Goal: Answer question/provide support: Share knowledge or assist other users

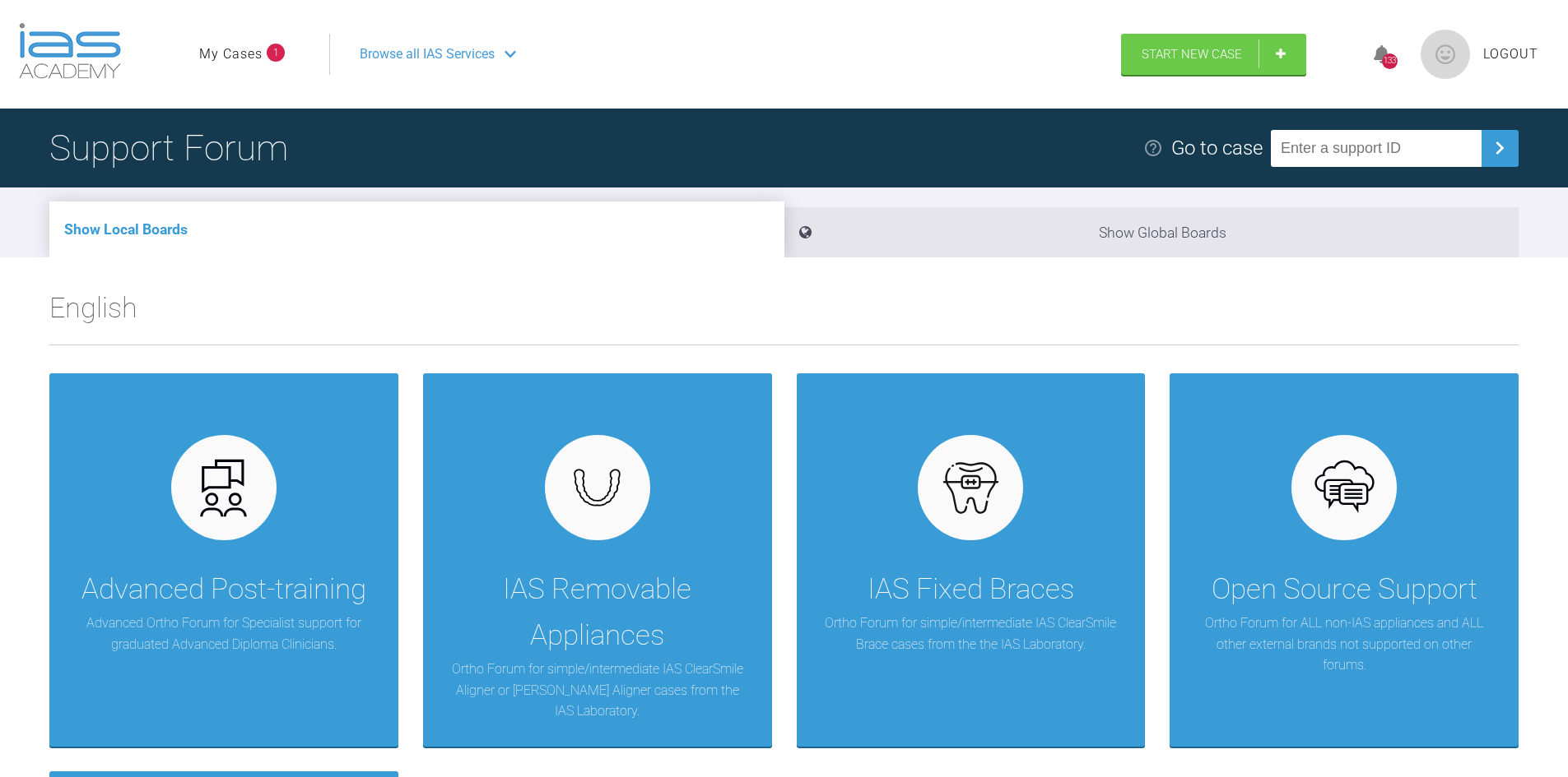
click at [241, 49] on link "My Cases" at bounding box center [230, 54] width 64 height 21
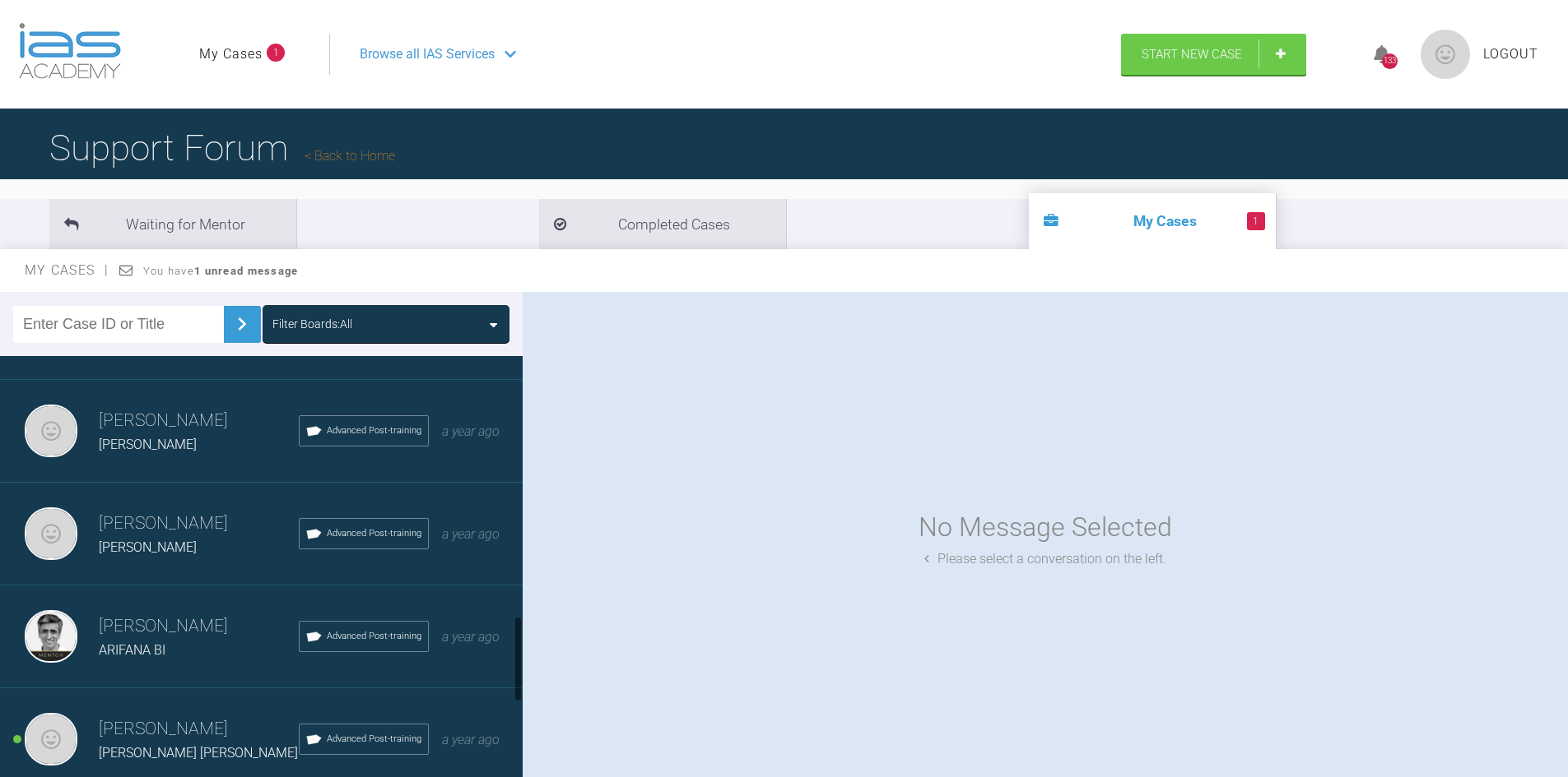
scroll to position [1316, 0]
click at [169, 554] on div "[PERSON_NAME]" at bounding box center [199, 544] width 200 height 21
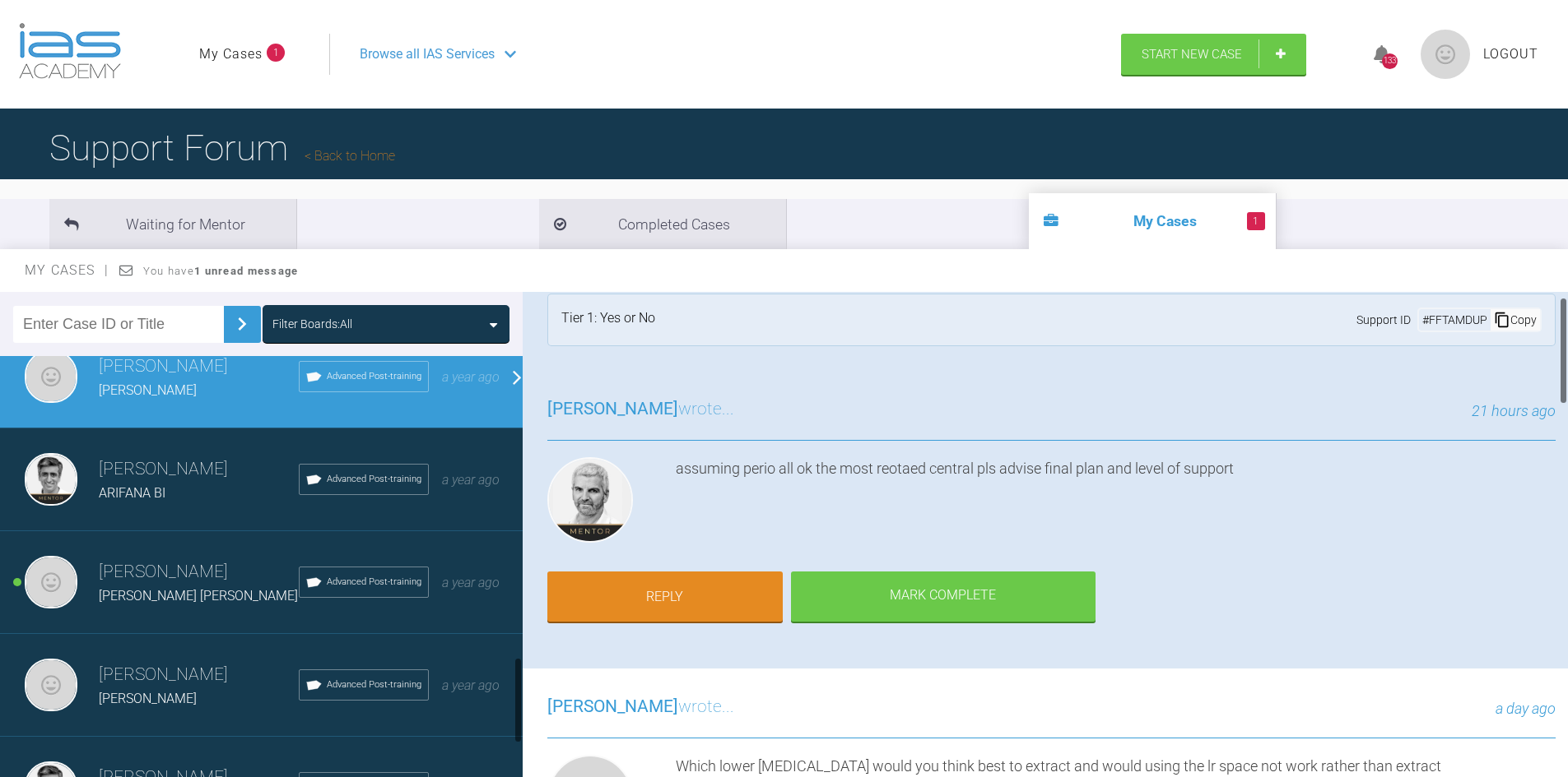
scroll to position [1481, 0]
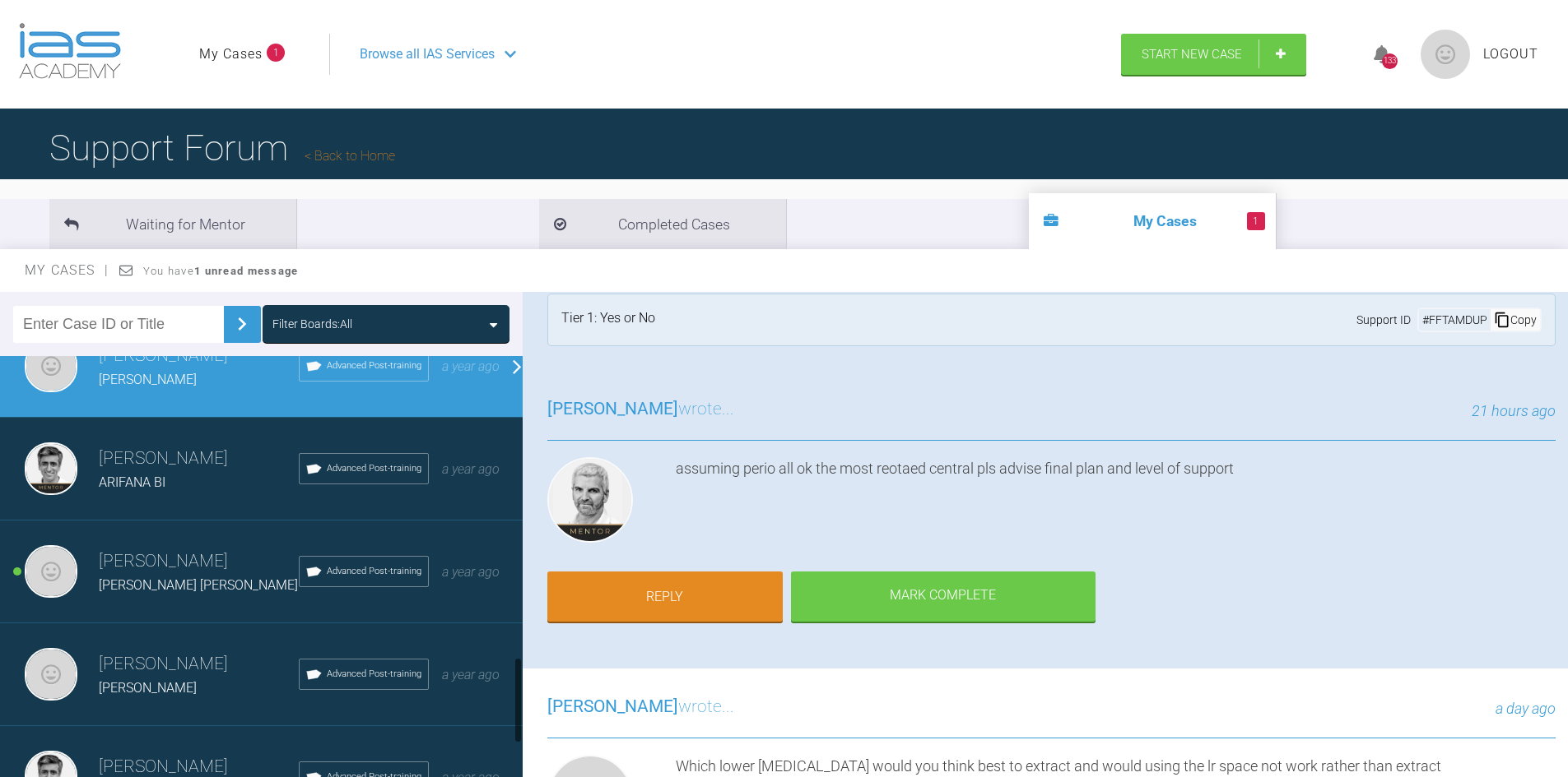
click at [138, 587] on span "[PERSON_NAME] [PERSON_NAME]" at bounding box center [198, 585] width 199 height 15
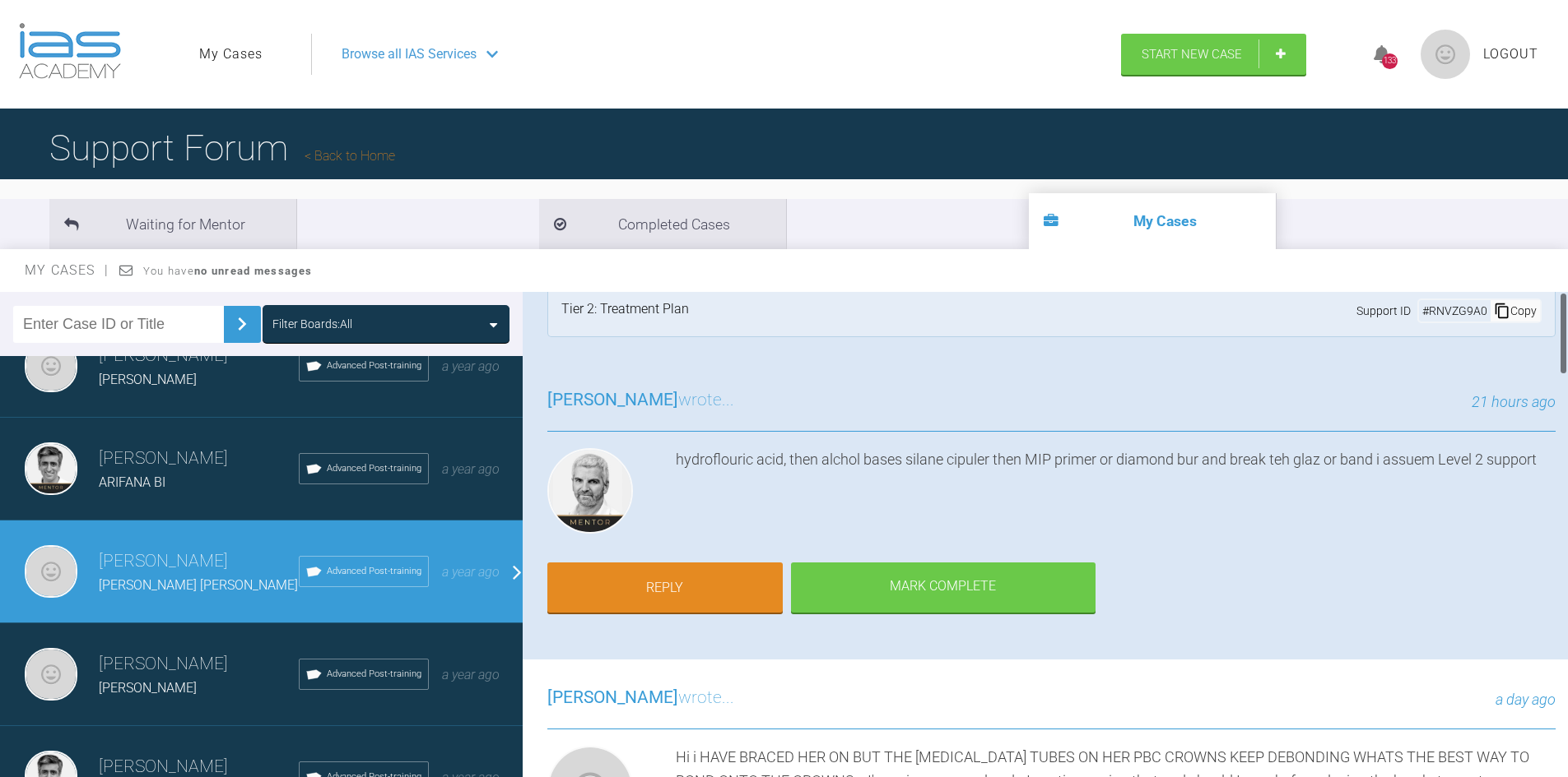
scroll to position [0, 0]
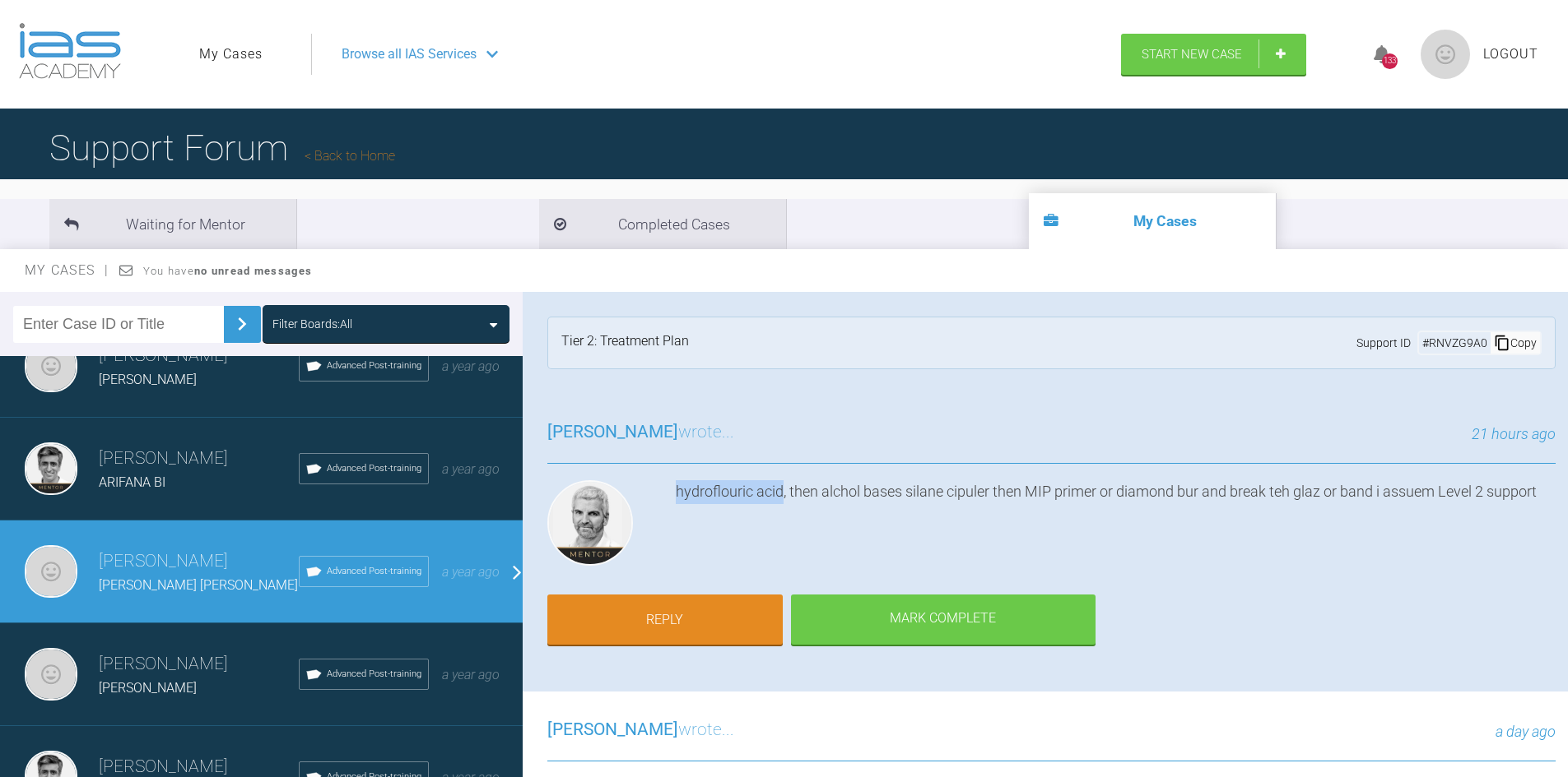
drag, startPoint x: 672, startPoint y: 495, endPoint x: 782, endPoint y: 493, distance: 110.0
click at [782, 493] on div "hydroflouric acid, then alchol bases silane cipuler then MIP primer or diamond …" at bounding box center [1050, 526] width 1008 height 92
copy div "hydroflouric acid"
click at [923, 559] on div "hydroflouric acid, then alchol bases silane cipuler then MIP primer or diamond …" at bounding box center [1115, 526] width 880 height 92
drag, startPoint x: 907, startPoint y: 491, endPoint x: 990, endPoint y: 491, distance: 83.0
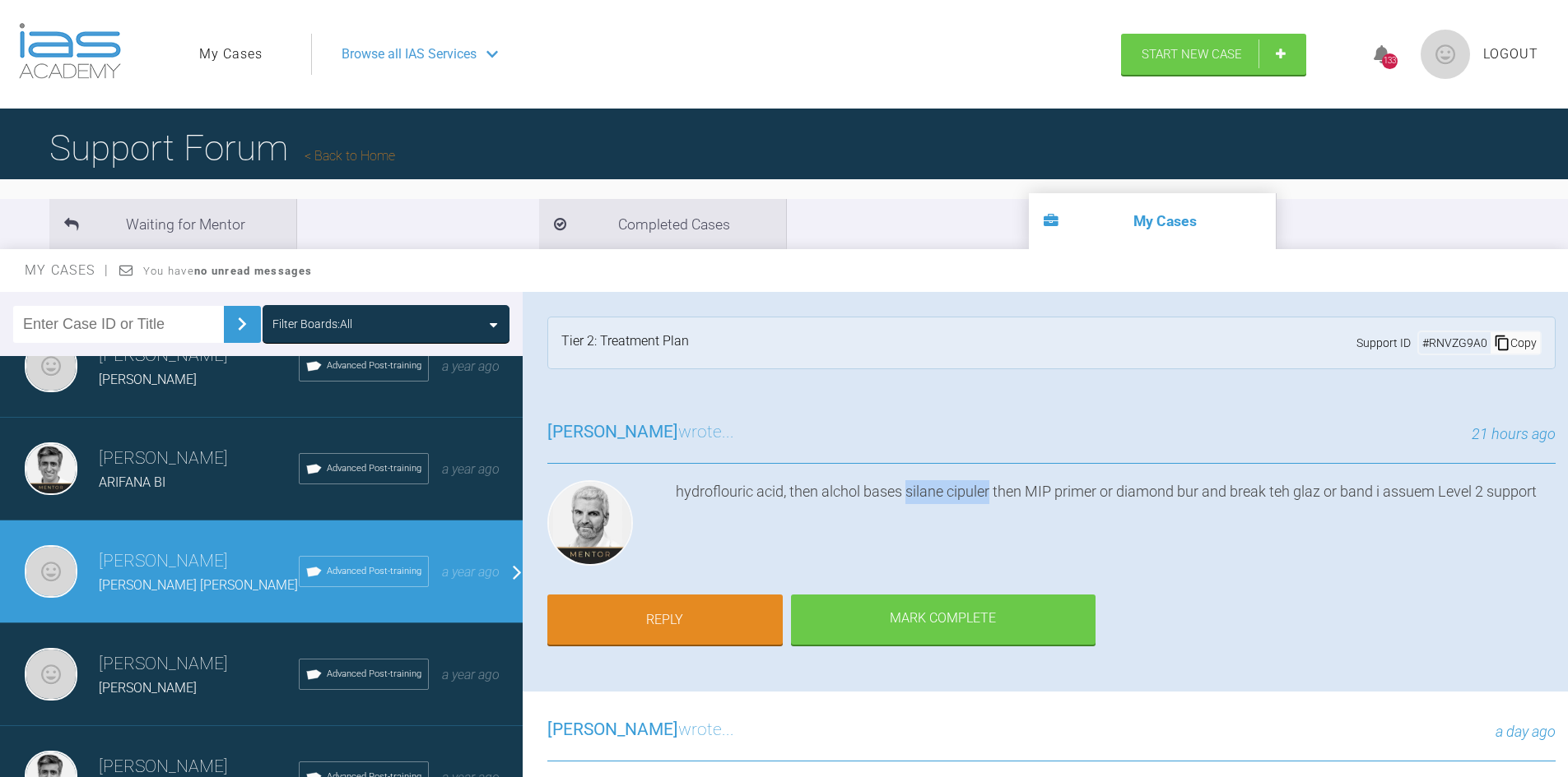
click at [990, 491] on div "hydroflouric acid, then alchol bases silane cipuler then MIP primer or diamond …" at bounding box center [1115, 526] width 880 height 92
copy div "[PERSON_NAME]"
drag, startPoint x: 1029, startPoint y: 490, endPoint x: 1099, endPoint y: 485, distance: 70.2
click at [1099, 485] on div "hydroflouric acid, then alchol bases silane cipuler then MIP primer or diamond …" at bounding box center [1115, 526] width 880 height 92
copy div "MIP primer"
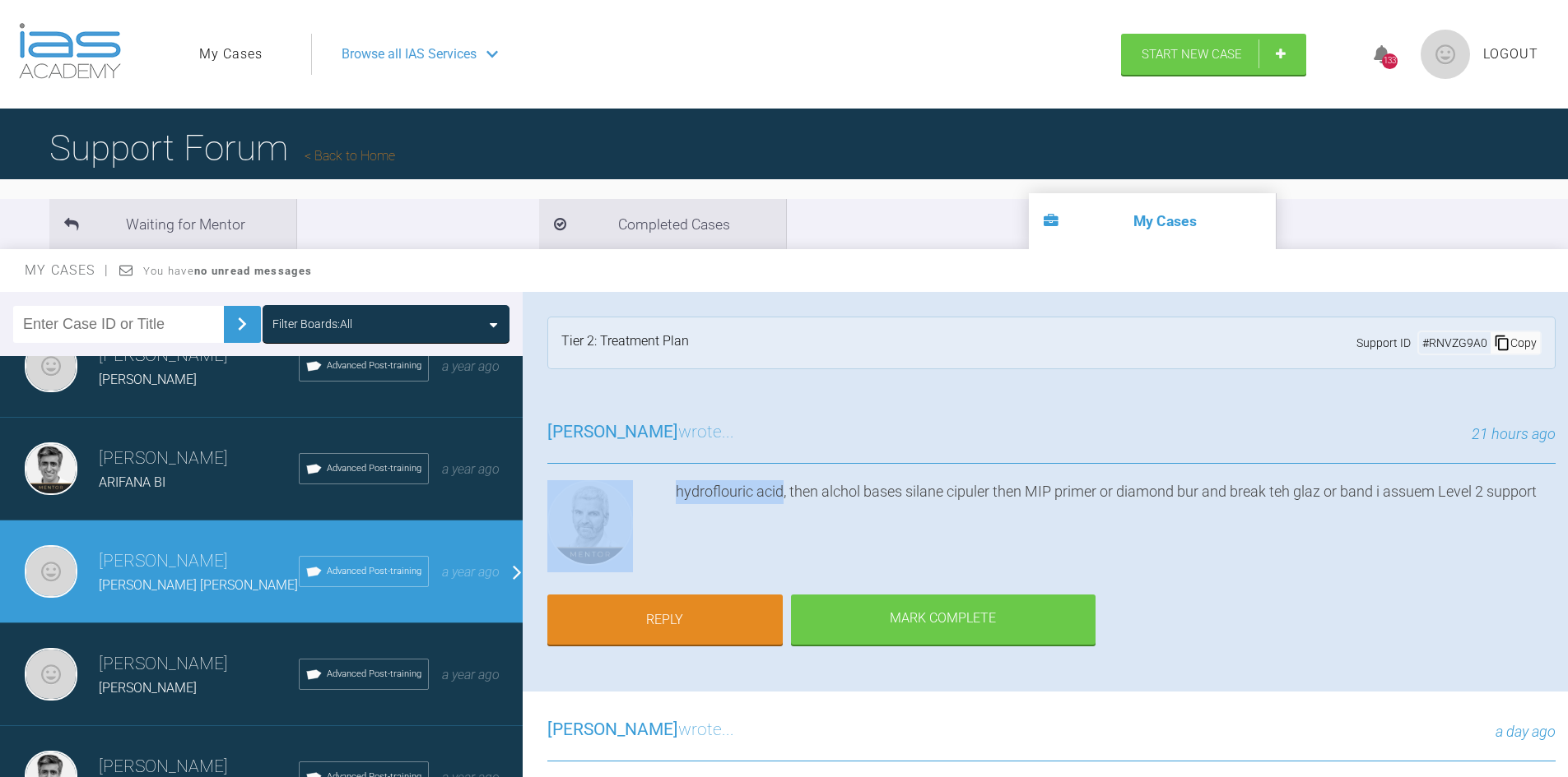
drag, startPoint x: 782, startPoint y: 491, endPoint x: 649, endPoint y: 488, distance: 133.0
click at [649, 488] on div "hydroflouric acid, then alchol bases silane cipuler then MIP primer or diamond …" at bounding box center [1050, 526] width 1008 height 92
copy div "hydroflouric acid"
click at [970, 544] on div "hydroflouric acid, then alchol bases silane cipuler then MIP primer or diamond …" at bounding box center [1115, 526] width 880 height 92
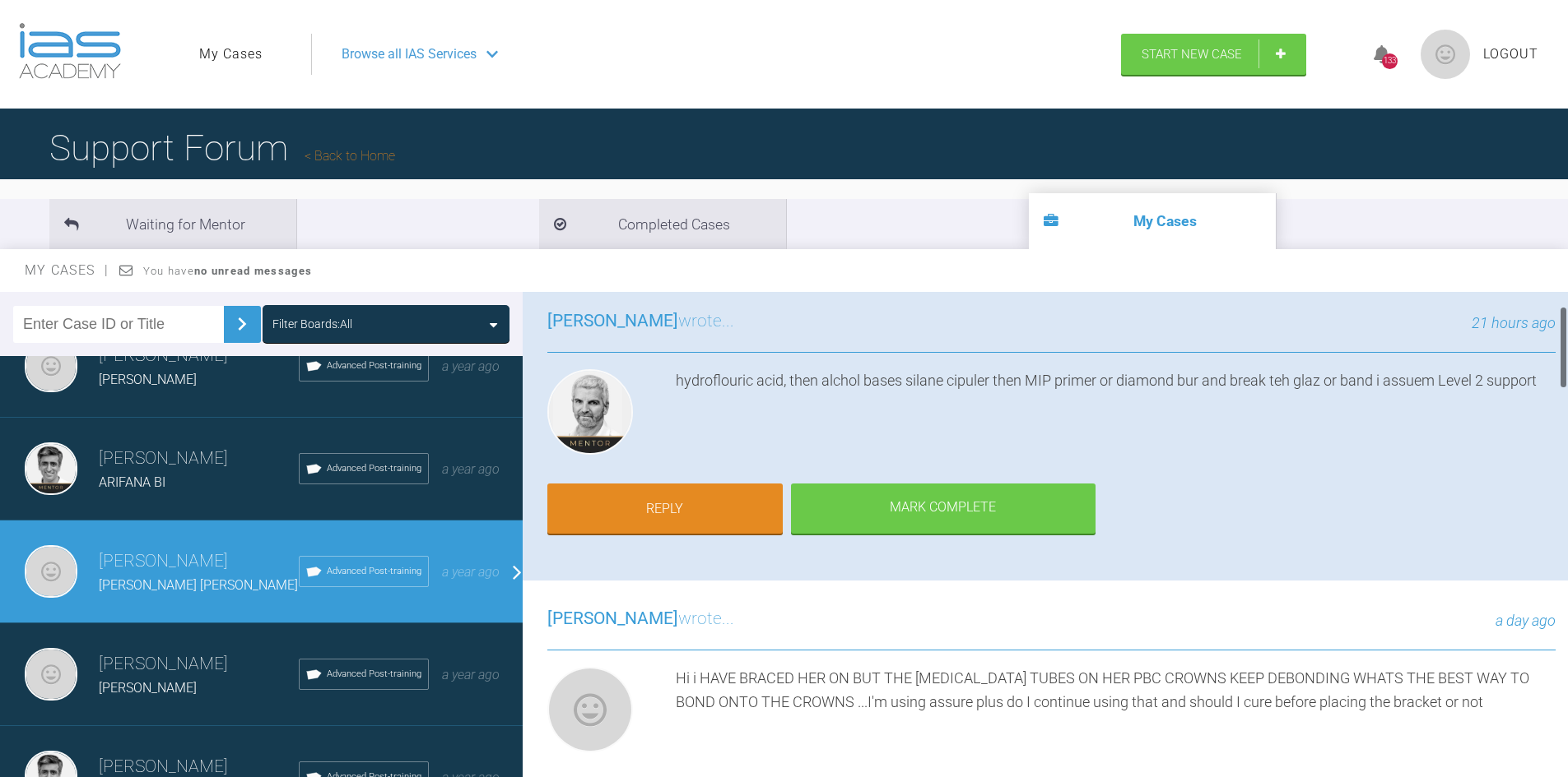
scroll to position [82, 0]
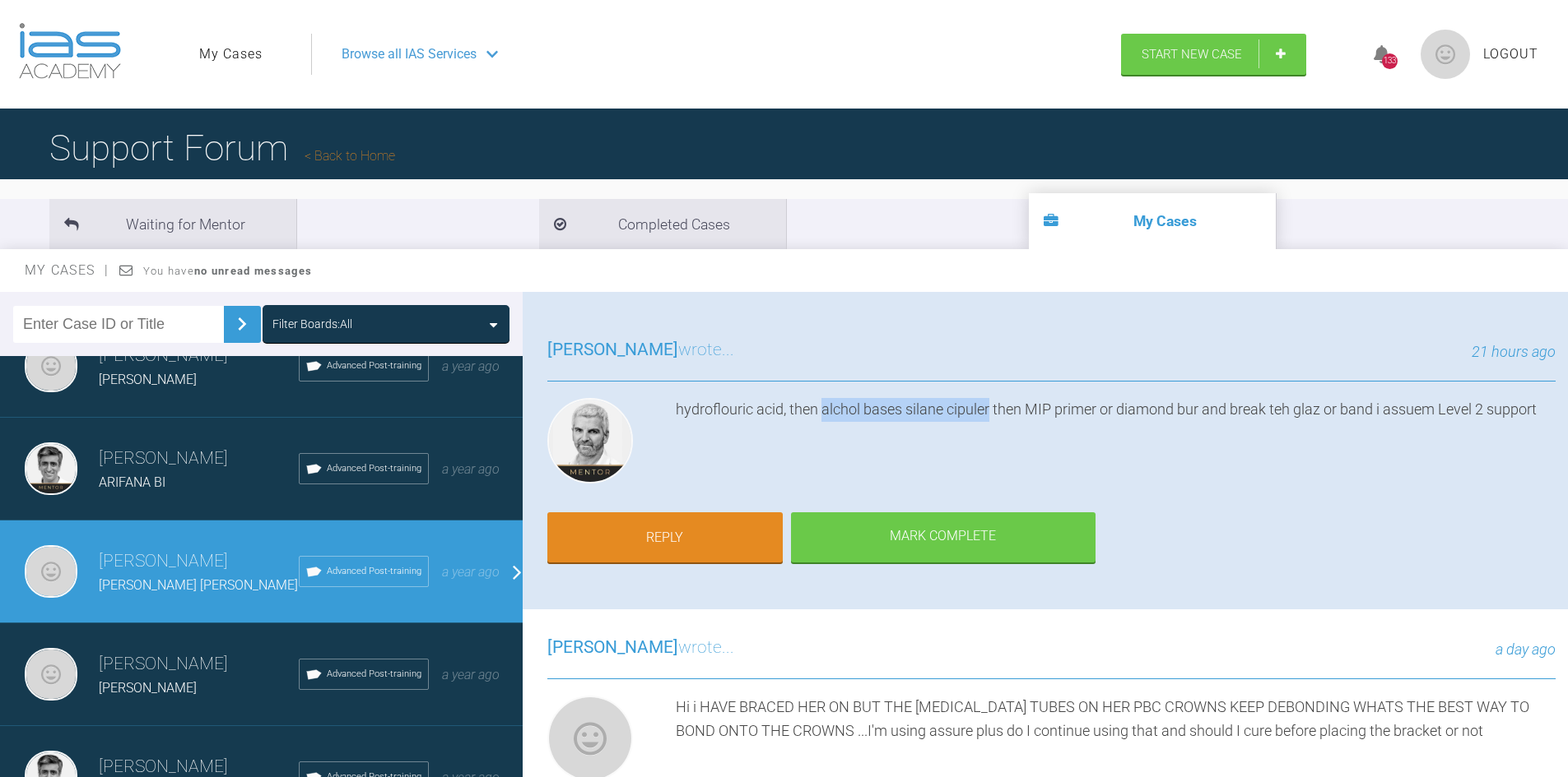
drag, startPoint x: 820, startPoint y: 407, endPoint x: 992, endPoint y: 409, distance: 172.0
click at [992, 409] on div "hydroflouric acid, then alchol bases silane cipuler then MIP primer or diamond …" at bounding box center [1115, 444] width 880 height 92
copy div "alchol bases silane cipuler"
click at [1155, 436] on div "hydroflouric acid, then alchol bases silane cipuler then MIP primer or diamond …" at bounding box center [1115, 444] width 880 height 92
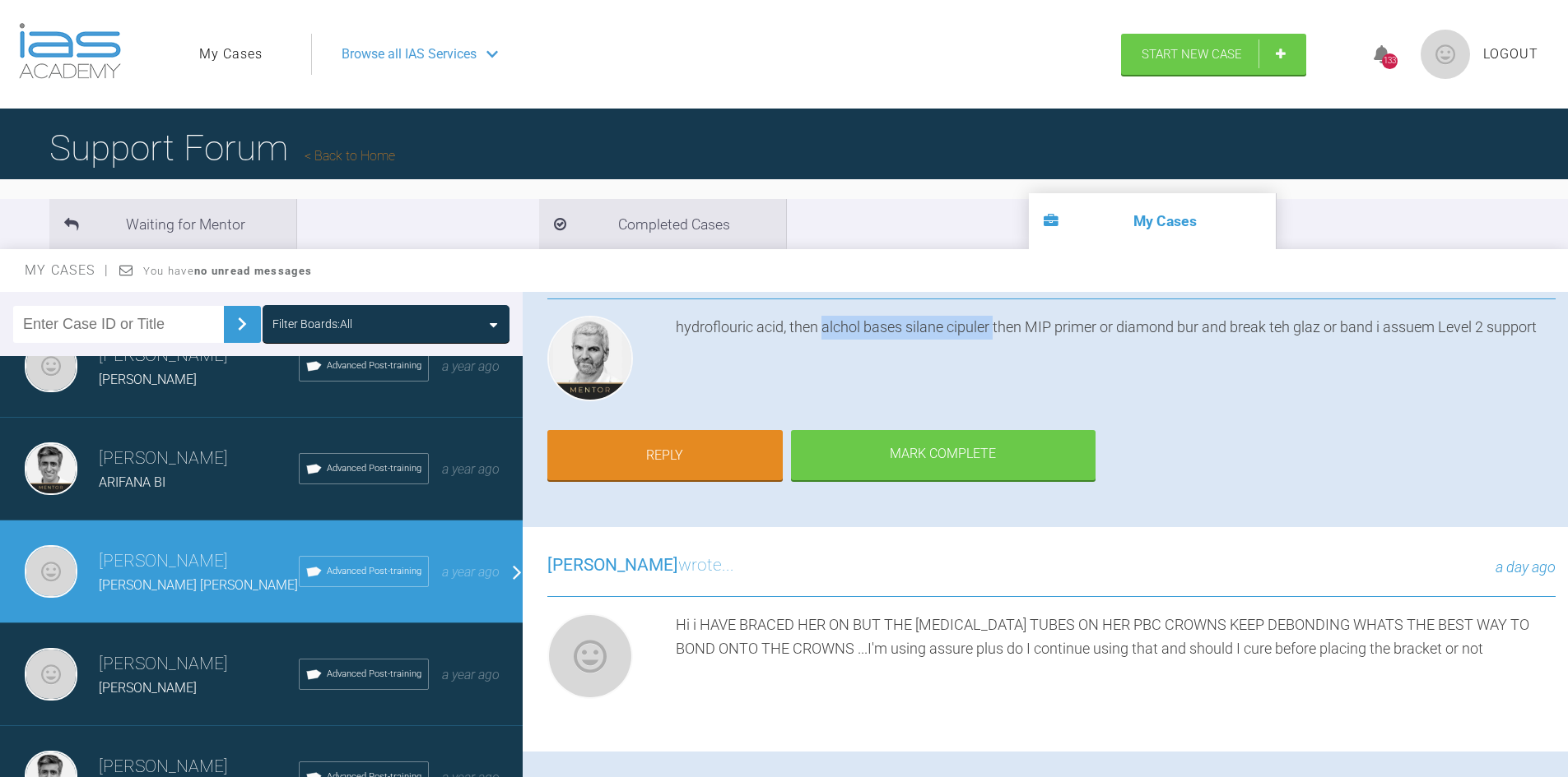
drag, startPoint x: 824, startPoint y: 329, endPoint x: 994, endPoint y: 338, distance: 170.2
click at [994, 338] on div "hydroflouric acid, then alchol bases silane cipuler then MIP primer or diamond …" at bounding box center [1115, 361] width 880 height 92
copy div "alchol bases silane cipuler"
click at [910, 652] on div "Hi i HAVE BRACED HER ON BUT THE [MEDICAL_DATA] TUBES ON HER PBC CROWNS KEEP DEB…" at bounding box center [1115, 659] width 880 height 92
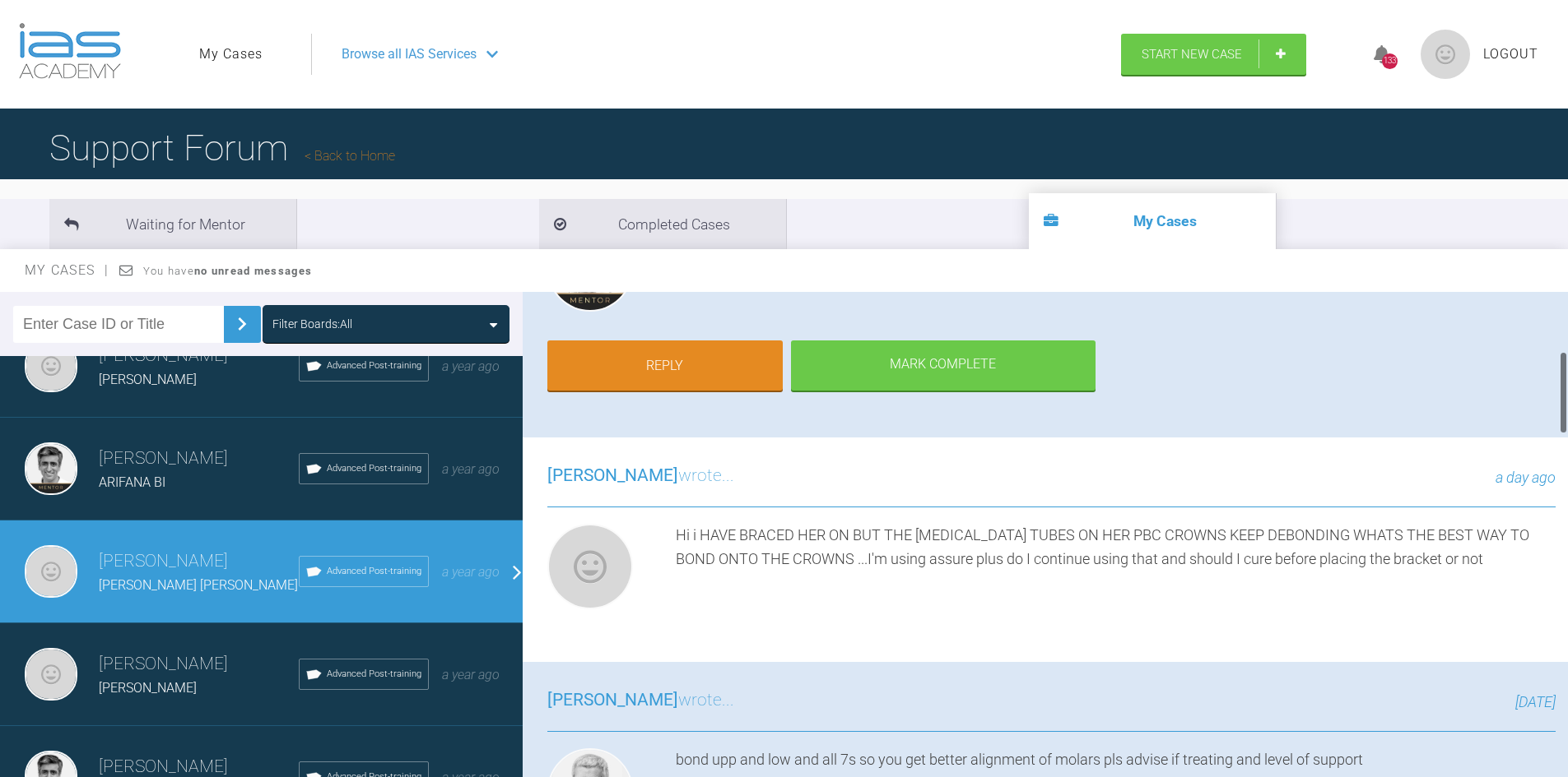
scroll to position [411, 0]
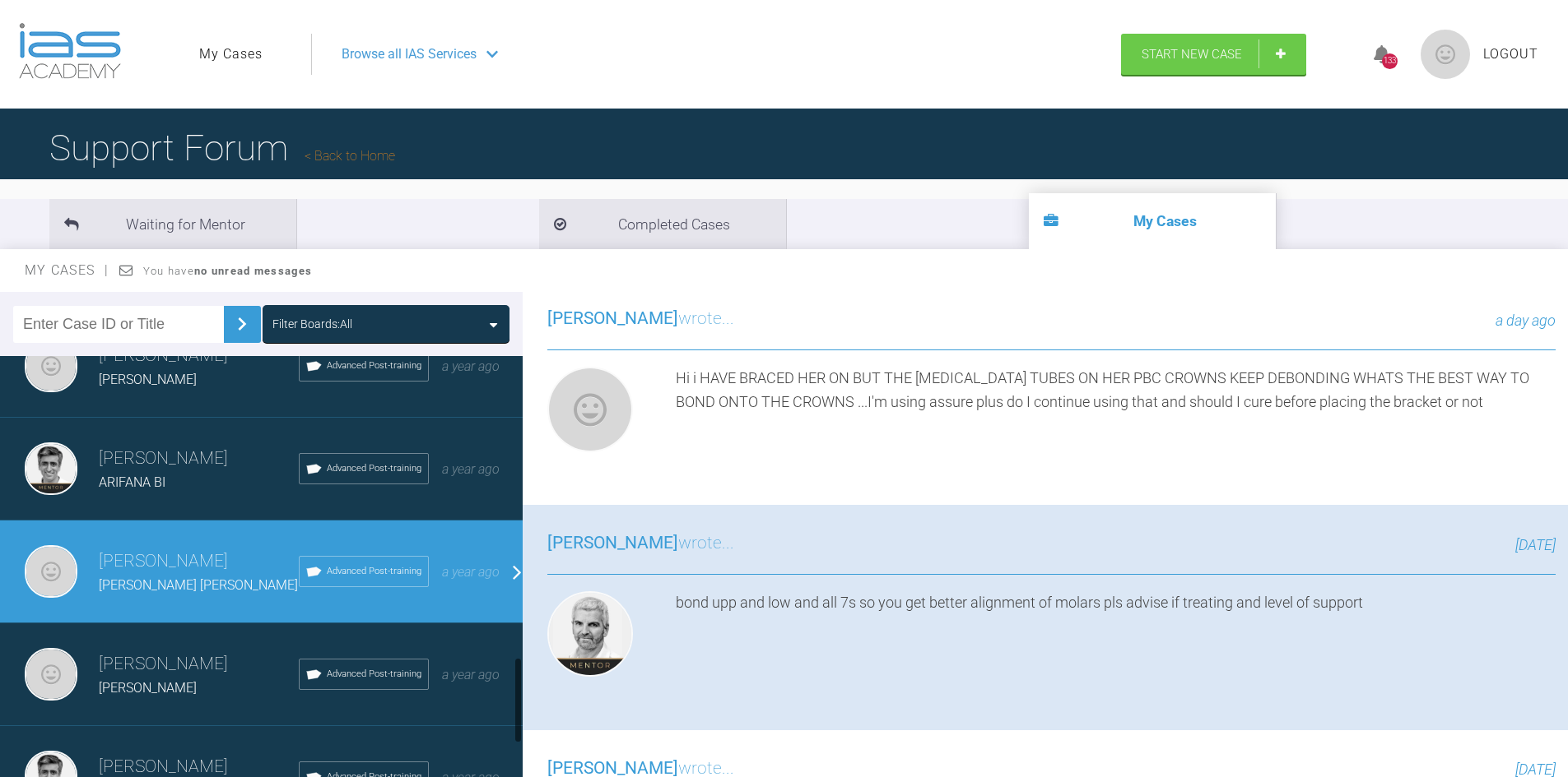
click at [151, 456] on h3 "[PERSON_NAME]" at bounding box center [199, 458] width 200 height 28
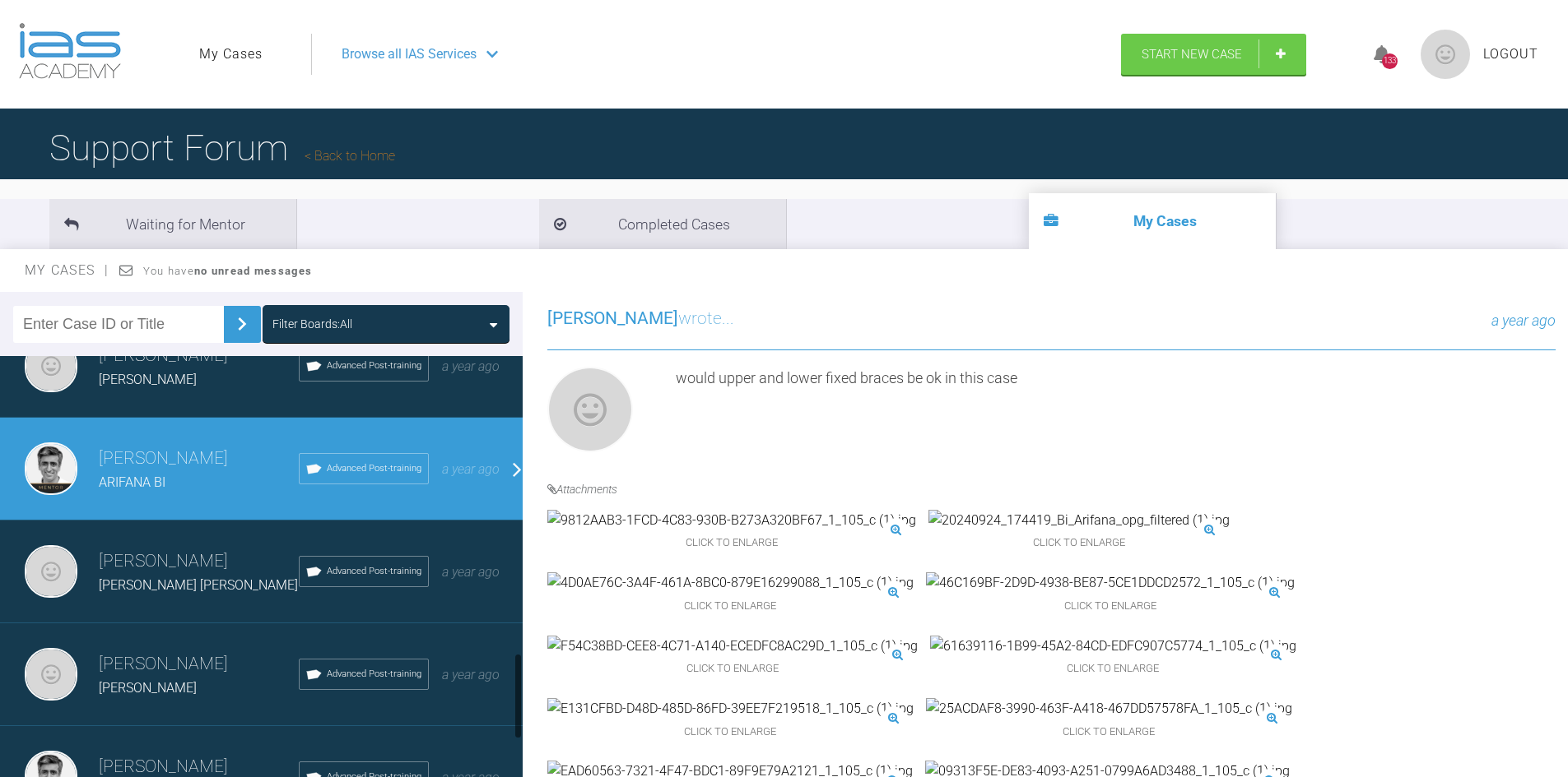
scroll to position [1398, 0]
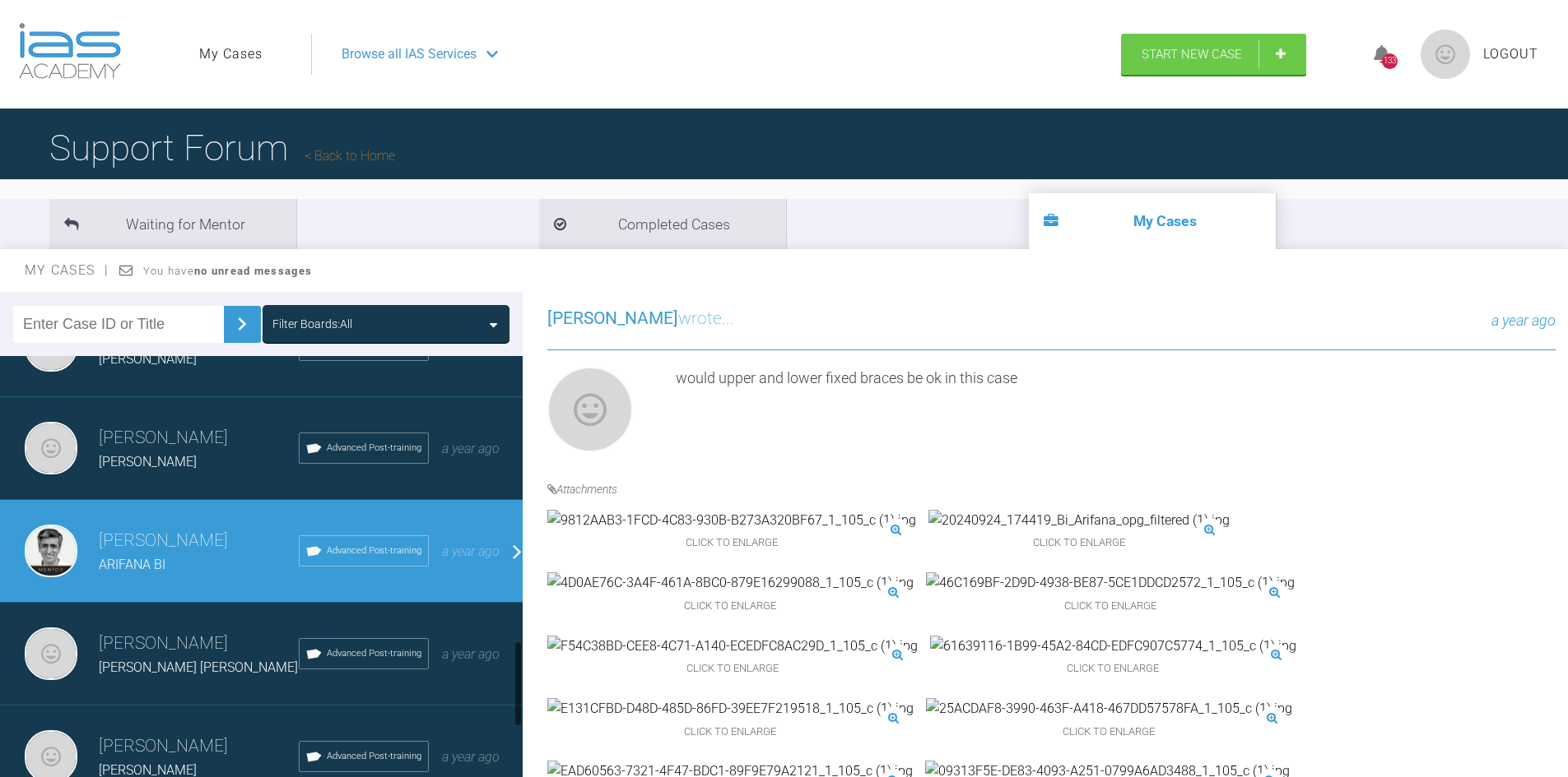
click at [152, 472] on div "[PERSON_NAME]" at bounding box center [199, 462] width 200 height 21
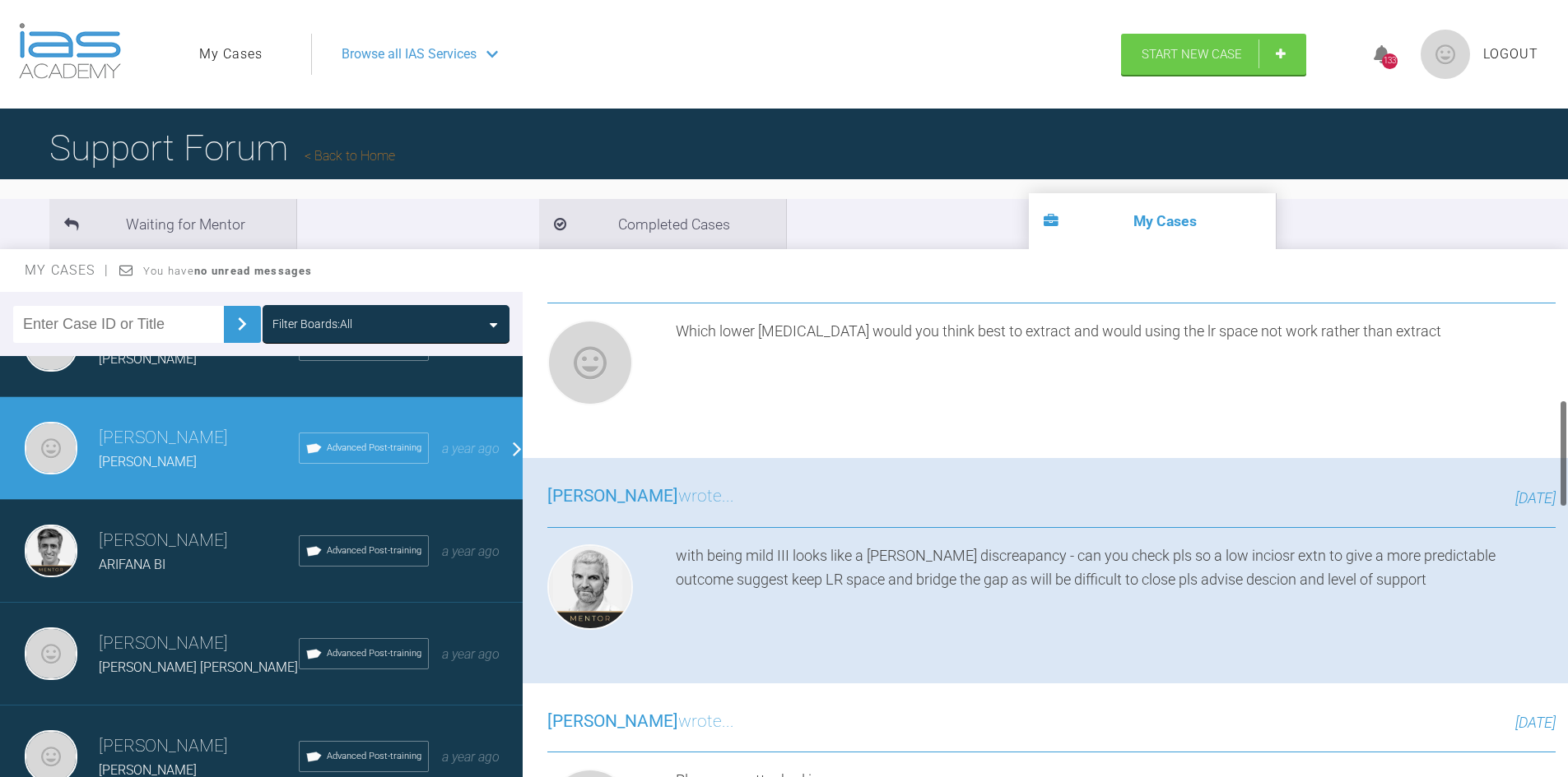
scroll to position [411, 0]
